Goal: Find specific page/section: Find specific page/section

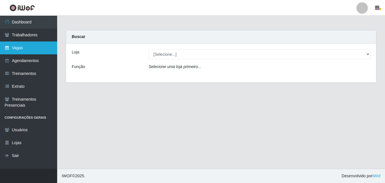
click at [25, 50] on link "Vagas" at bounding box center [28, 47] width 57 height 13
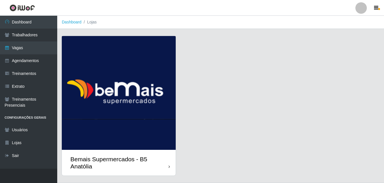
click at [170, 166] on icon at bounding box center [168, 167] width 1 height 4
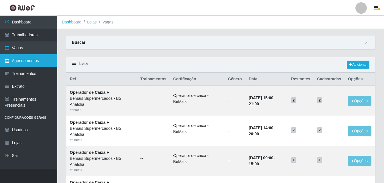
click at [37, 62] on link "Agendamentos" at bounding box center [28, 60] width 57 height 13
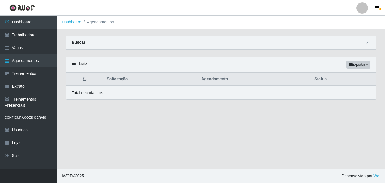
click at [72, 65] on icon at bounding box center [74, 63] width 4 height 4
click at [73, 64] on icon at bounding box center [74, 63] width 4 height 4
click at [72, 64] on icon at bounding box center [74, 63] width 4 height 4
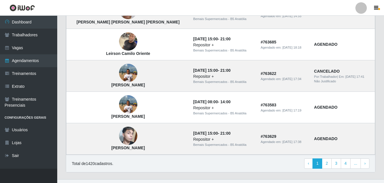
scroll to position [414, 0]
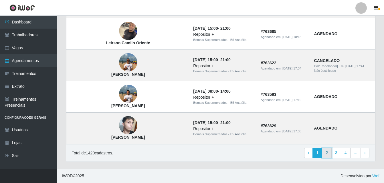
click at [329, 154] on link "2" at bounding box center [327, 153] width 10 height 10
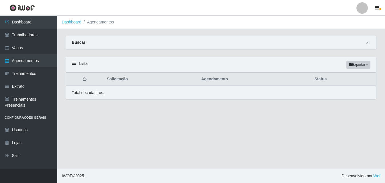
click at [75, 64] on icon at bounding box center [74, 63] width 4 height 4
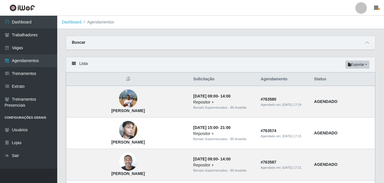
click at [77, 61] on div "Lista Exportar PDF Excel" at bounding box center [220, 64] width 309 height 15
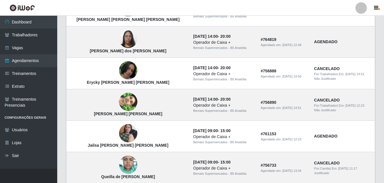
scroll to position [414, 0]
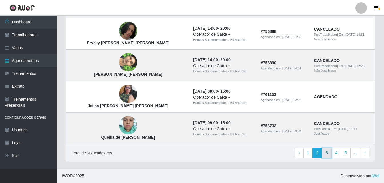
click at [329, 152] on link "3" at bounding box center [327, 153] width 10 height 10
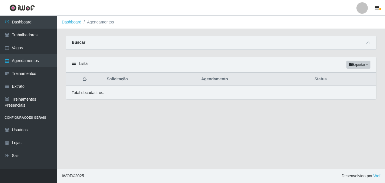
click at [73, 64] on icon at bounding box center [74, 63] width 4 height 4
click at [101, 24] on li "Agendamentos" at bounding box center [98, 22] width 33 height 6
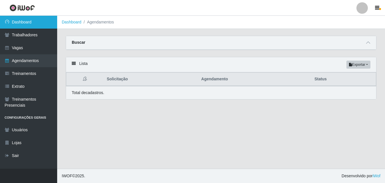
click at [25, 22] on link "Dashboard" at bounding box center [28, 22] width 57 height 13
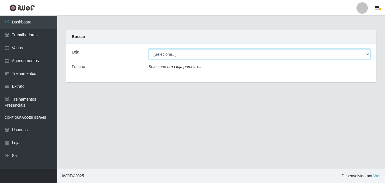
click at [367, 54] on select "[Selecione...] Bemais Supermercados - B5 Anatólia" at bounding box center [260, 54] width 222 height 10
select select "405"
click at [149, 49] on select "[Selecione...] Bemais Supermercados - B5 Anatólia" at bounding box center [260, 54] width 222 height 10
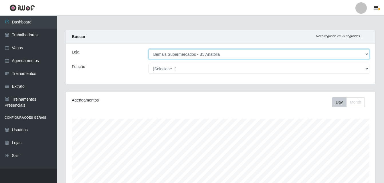
scroll to position [119, 309]
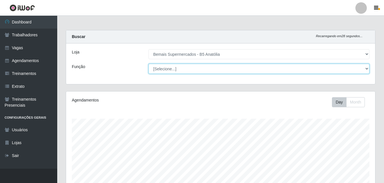
drag, startPoint x: 365, startPoint y: 68, endPoint x: 358, endPoint y: 72, distance: 8.7
click at [365, 68] on select "[Selecione...] ASG ASG + ASG ++ Auxiliar de Estacionamento Auxiliar de Estacion…" at bounding box center [258, 69] width 221 height 10
select select "82"
click at [148, 64] on select "[Selecione...] ASG ASG + ASG ++ Auxiliar de Estacionamento Auxiliar de Estacion…" at bounding box center [258, 69] width 221 height 10
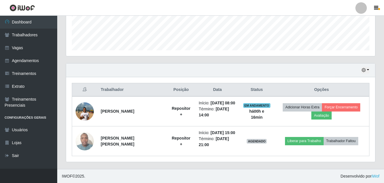
scroll to position [154, 0]
click at [367, 69] on button "button" at bounding box center [365, 70] width 8 height 7
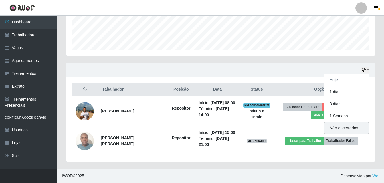
click at [352, 128] on button "Não encerrados" at bounding box center [346, 128] width 45 height 12
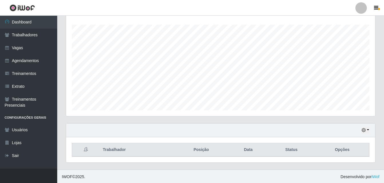
scroll to position [95, 0]
click at [368, 130] on button "button" at bounding box center [365, 129] width 8 height 7
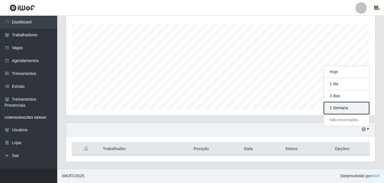
click at [343, 109] on button "1 Semana" at bounding box center [346, 108] width 45 height 12
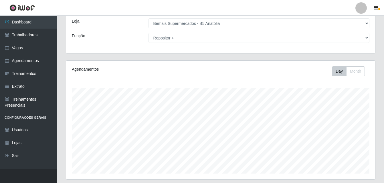
scroll to position [0, 0]
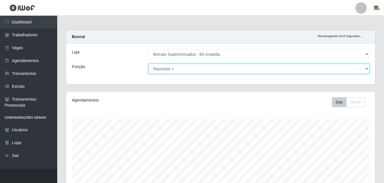
click at [367, 69] on select "[Selecione...] ASG ASG + ASG ++ Auxiliar de Estacionamento Auxiliar de Estacion…" at bounding box center [258, 69] width 221 height 10
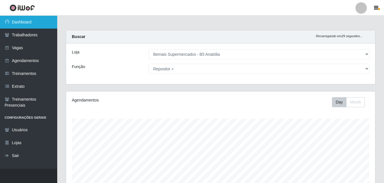
click at [24, 22] on link "Dashboard" at bounding box center [28, 22] width 57 height 13
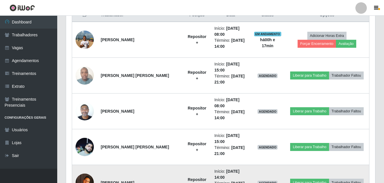
scroll to position [114, 0]
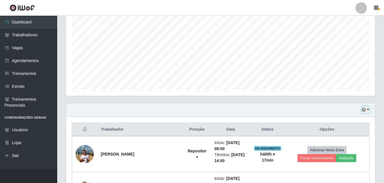
click at [368, 110] on button "button" at bounding box center [365, 110] width 8 height 7
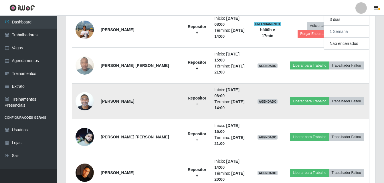
scroll to position [229, 0]
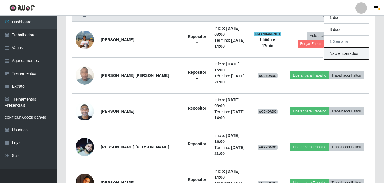
click at [349, 55] on button "Não encerrados" at bounding box center [346, 54] width 45 height 12
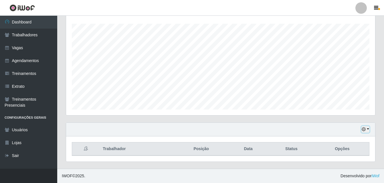
click at [367, 130] on button "button" at bounding box center [365, 129] width 8 height 7
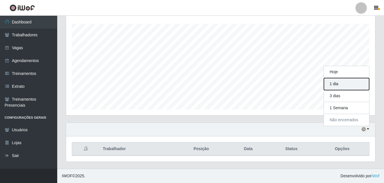
click at [339, 83] on button "1 dia" at bounding box center [346, 84] width 45 height 12
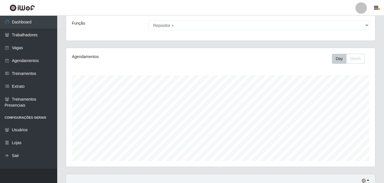
scroll to position [42, 0]
